Goal: Information Seeking & Learning: Learn about a topic

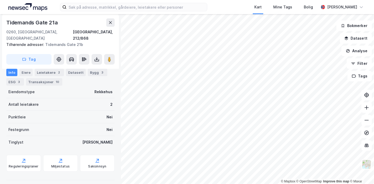
scroll to position [161, 0]
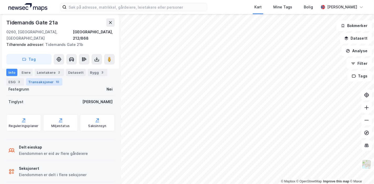
click at [40, 83] on div "Transaksjoner 10" at bounding box center [44, 81] width 36 height 7
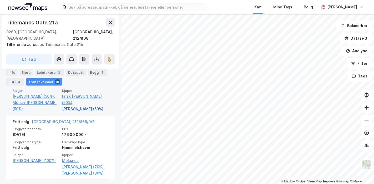
scroll to position [277, 0]
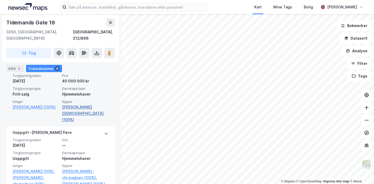
scroll to position [246, 0]
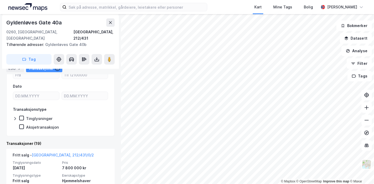
scroll to position [163, 0]
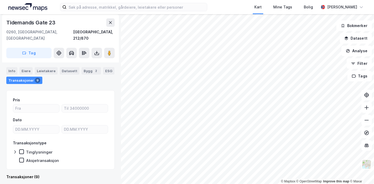
scroll to position [42, 0]
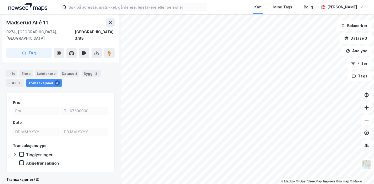
scroll to position [130, 0]
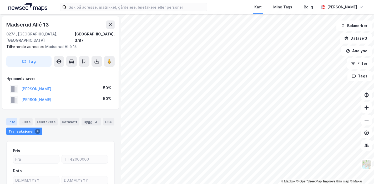
click at [13, 118] on div "Info" at bounding box center [11, 121] width 11 height 7
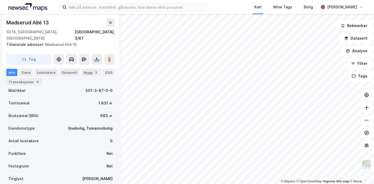
scroll to position [58, 0]
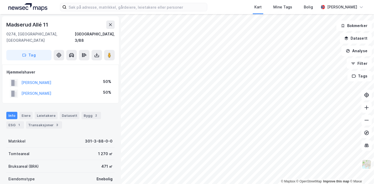
scroll to position [58, 0]
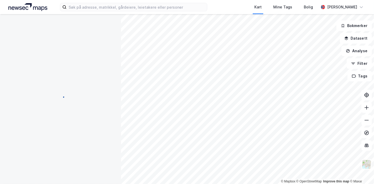
scroll to position [58, 0]
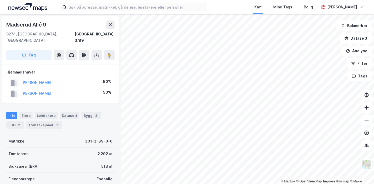
scroll to position [58, 0]
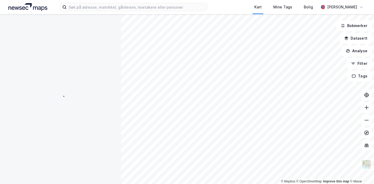
scroll to position [58, 0]
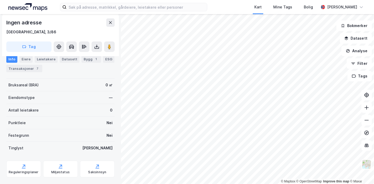
scroll to position [74, 0]
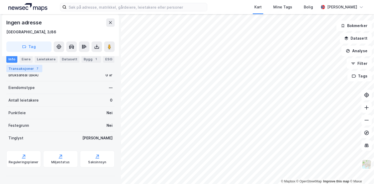
click at [20, 70] on div "Transaksjoner 7" at bounding box center [24, 68] width 36 height 7
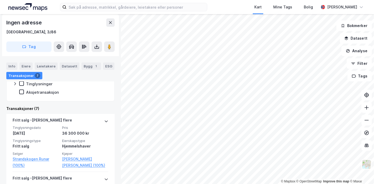
scroll to position [104, 0]
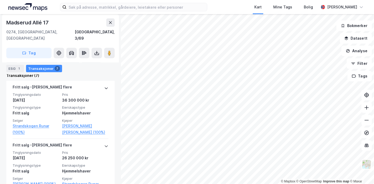
scroll to position [148, 0]
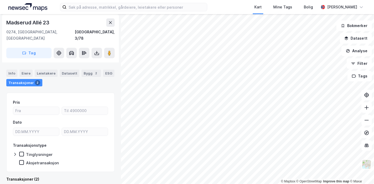
scroll to position [90, 0]
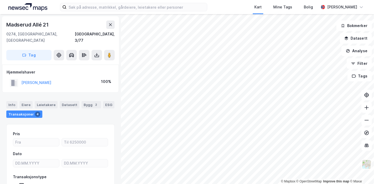
scroll to position [32, 0]
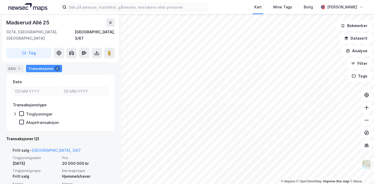
scroll to position [119, 0]
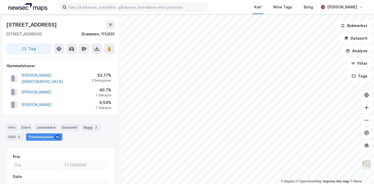
scroll to position [4, 0]
